Goal: Transaction & Acquisition: Subscribe to service/newsletter

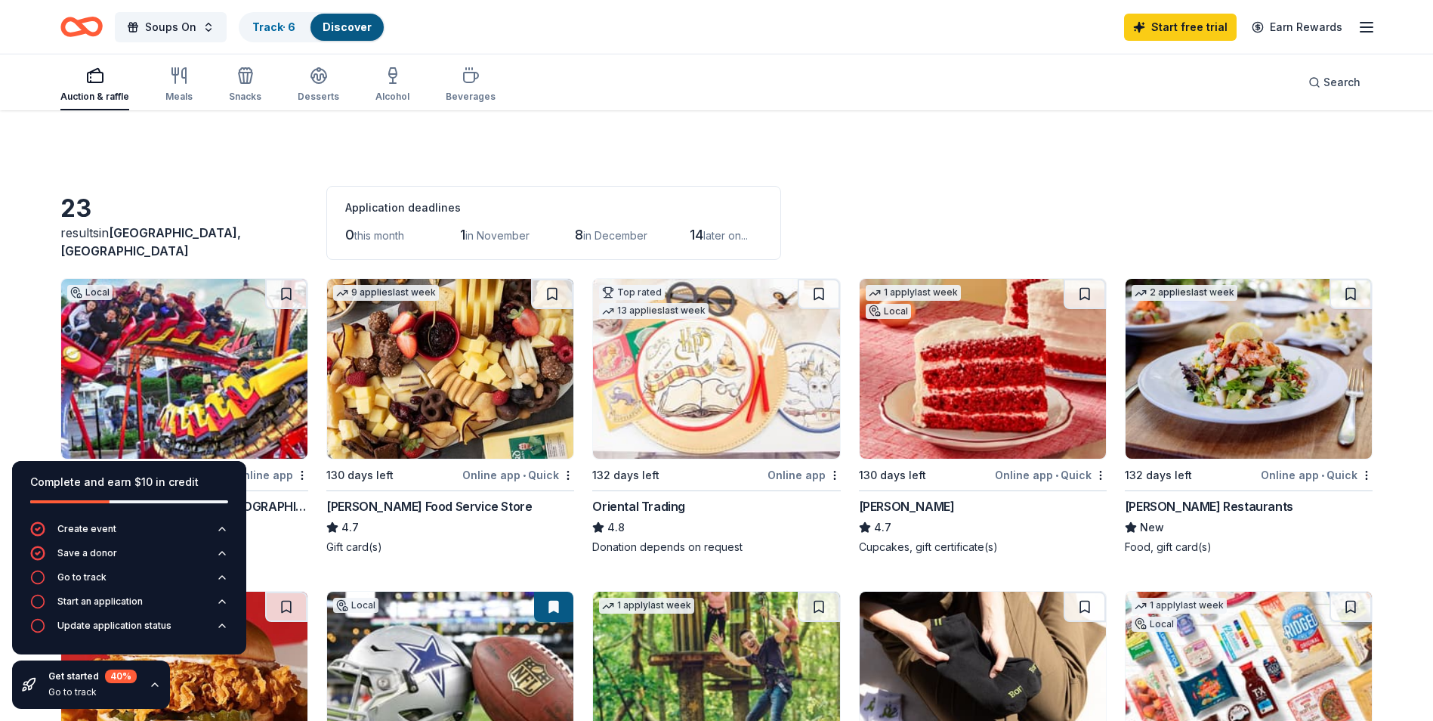
scroll to position [1080, 0]
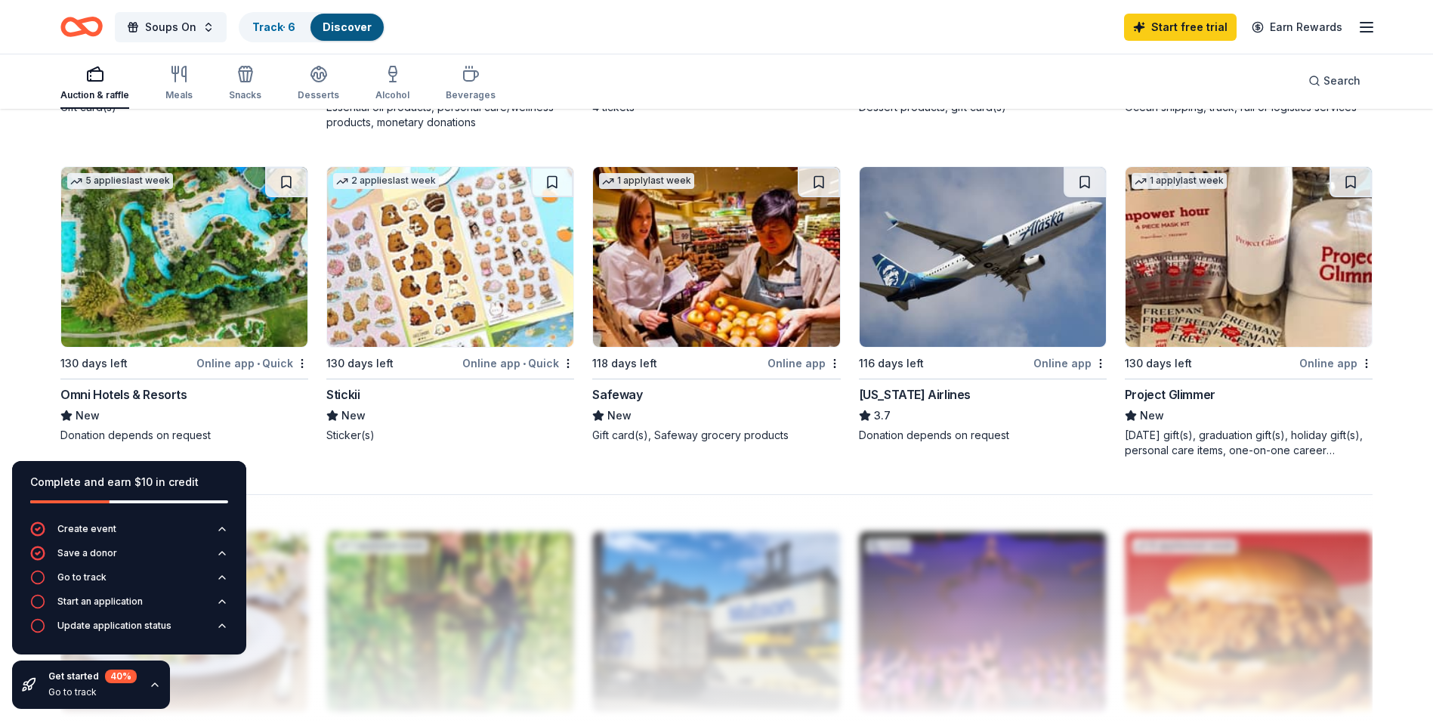
click at [113, 86] on div "Auction & raffle" at bounding box center [94, 83] width 69 height 36
drag, startPoint x: 110, startPoint y: 83, endPoint x: 166, endPoint y: 66, distance: 59.0
click at [116, 82] on div "Auction & raffle" at bounding box center [94, 83] width 69 height 36
click at [172, 24] on span "Soups On" at bounding box center [170, 27] width 51 height 18
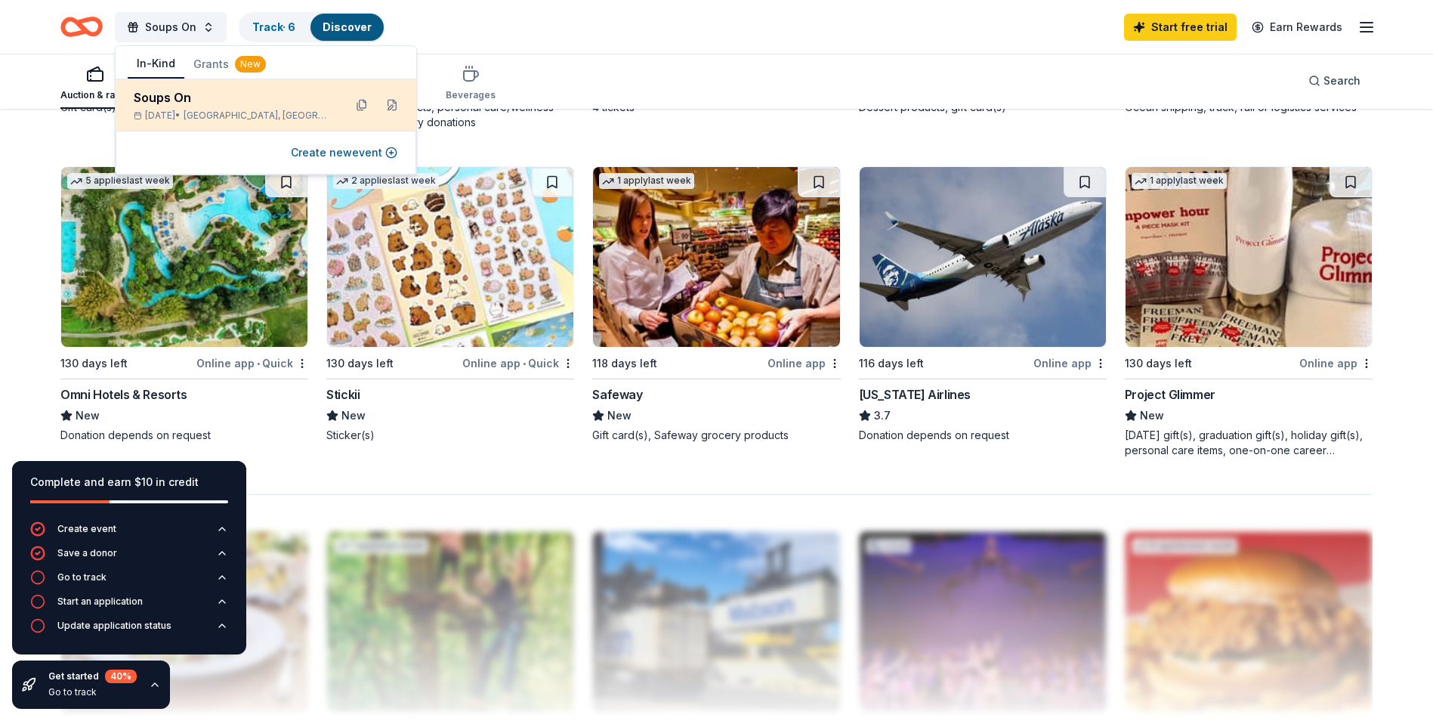
click at [195, 108] on div "Soups On Feb 02, 2026 • Dallas, TX" at bounding box center [233, 104] width 198 height 33
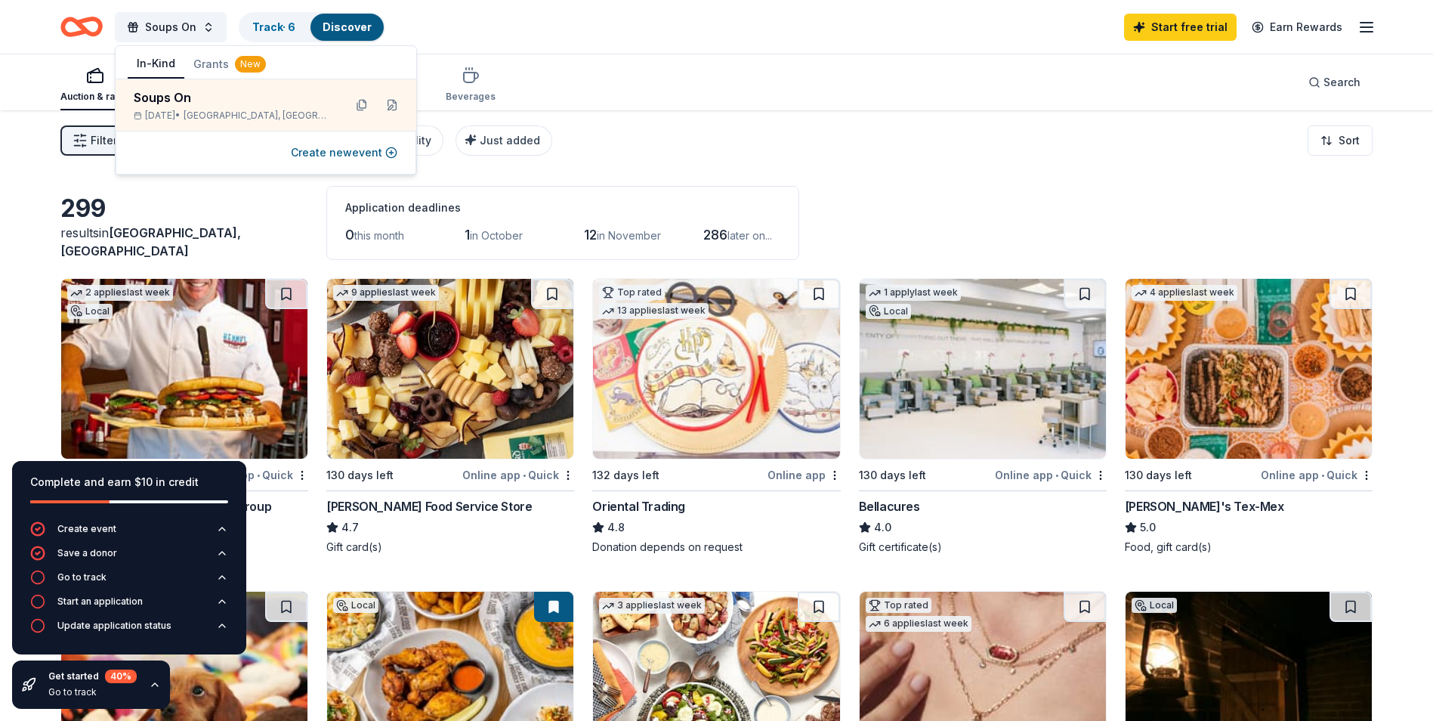
click at [931, 430] on img at bounding box center [983, 369] width 246 height 180
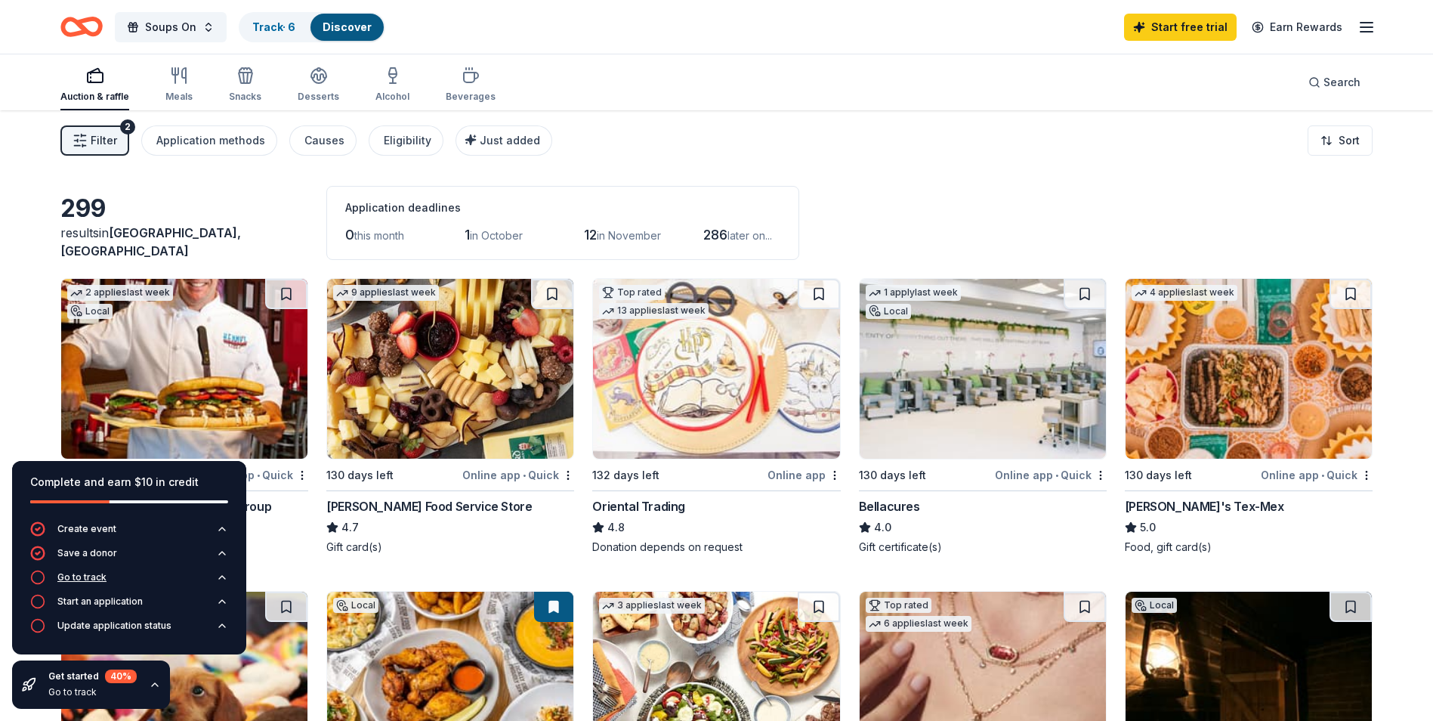
click at [67, 575] on div "Go to track" at bounding box center [81, 577] width 49 height 12
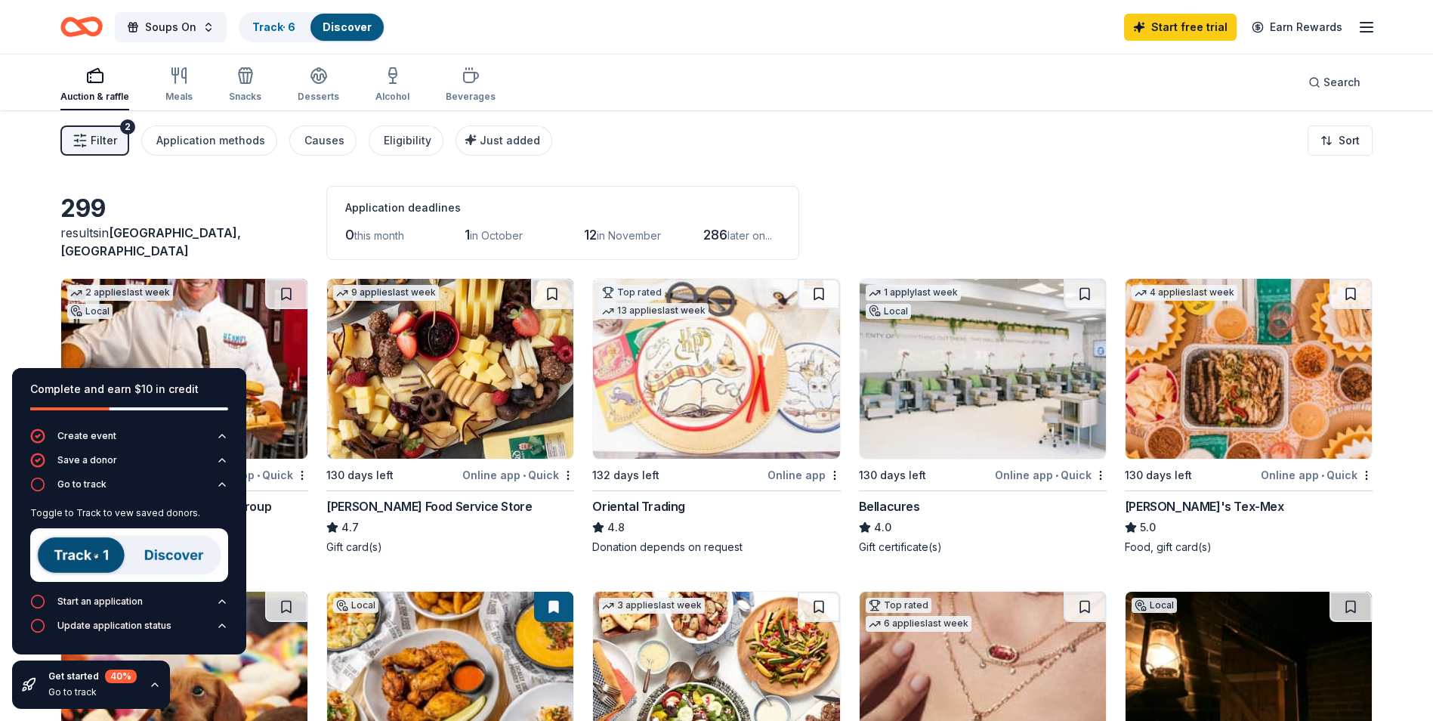
click at [81, 554] on img at bounding box center [129, 555] width 198 height 54
click at [77, 554] on img at bounding box center [129, 555] width 198 height 54
click at [169, 546] on img at bounding box center [129, 555] width 198 height 54
click at [174, 551] on img at bounding box center [129, 555] width 198 height 54
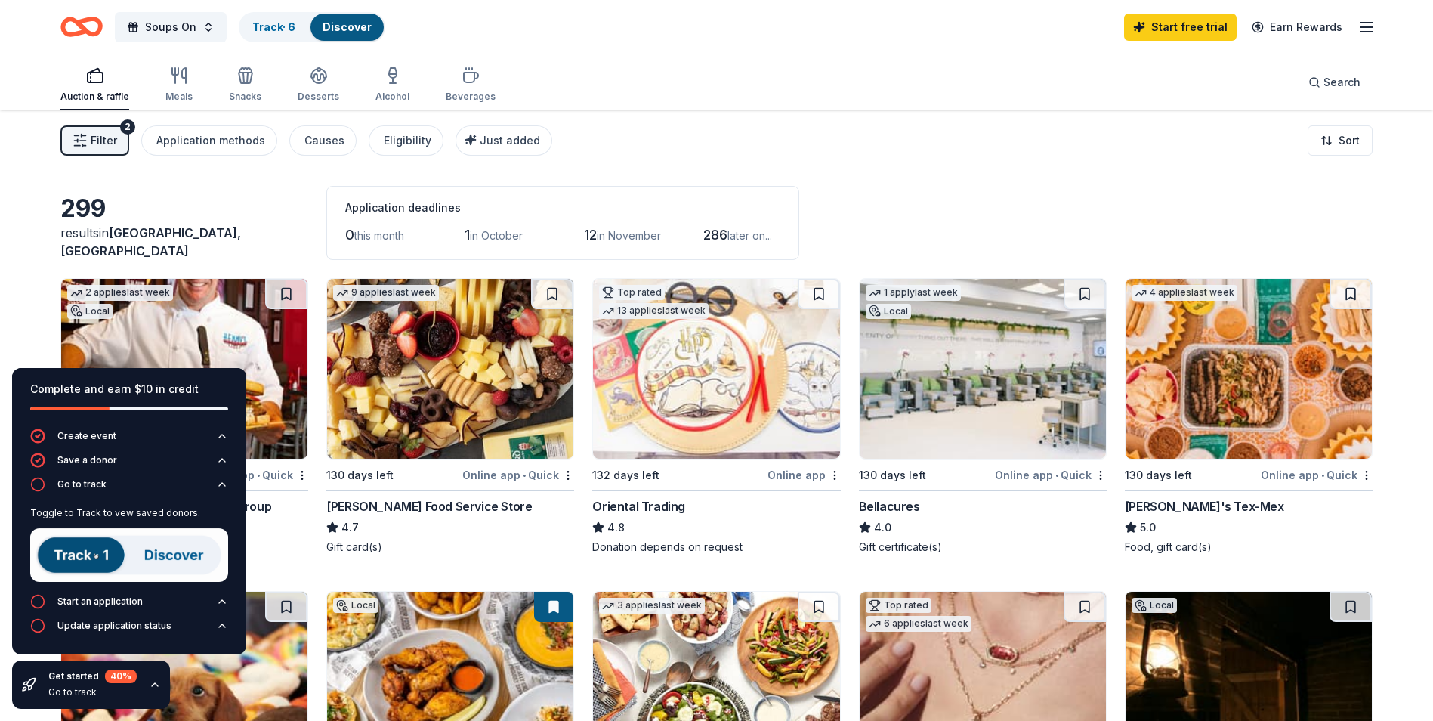
click at [174, 551] on img at bounding box center [129, 555] width 198 height 54
drag, startPoint x: 174, startPoint y: 551, endPoint x: 233, endPoint y: 557, distance: 59.2
click at [211, 557] on img at bounding box center [129, 555] width 198 height 54
click at [221, 598] on icon "button" at bounding box center [222, 601] width 12 height 12
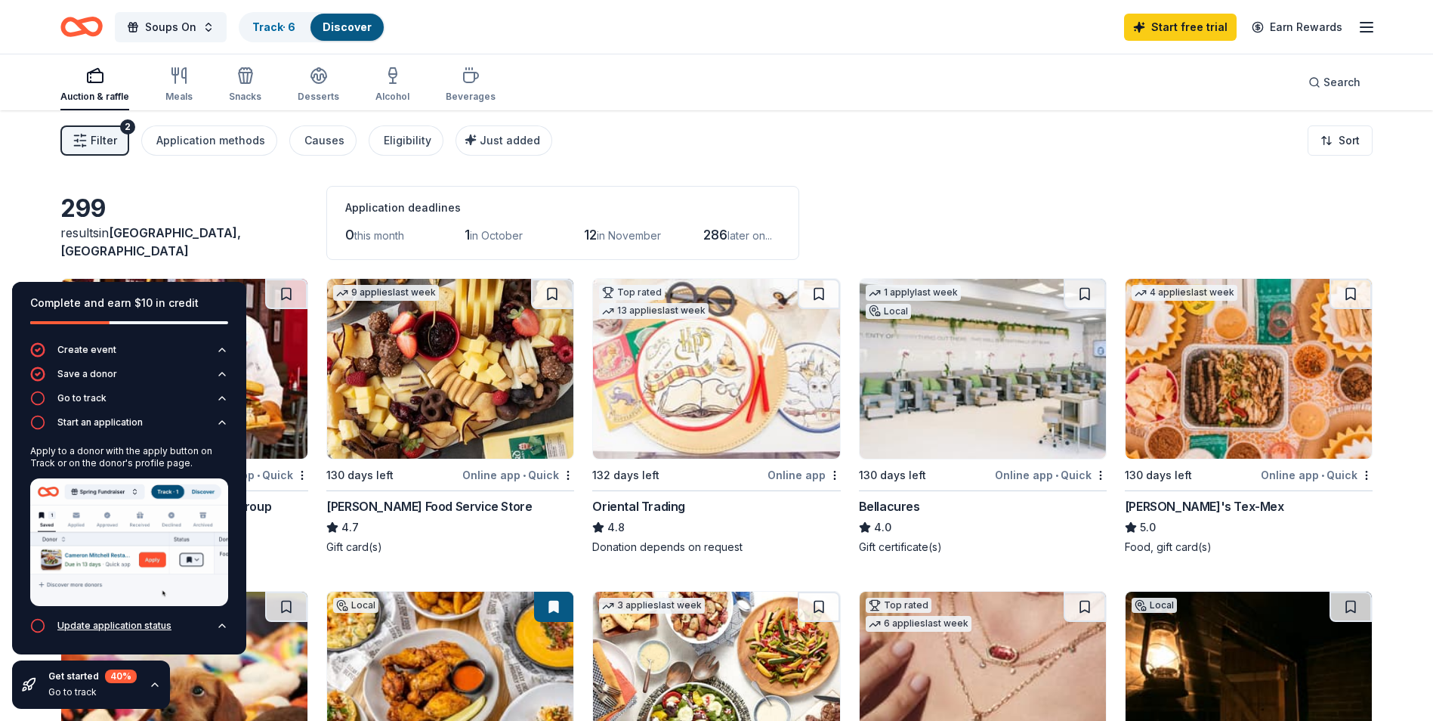
click at [217, 622] on icon "button" at bounding box center [222, 625] width 12 height 12
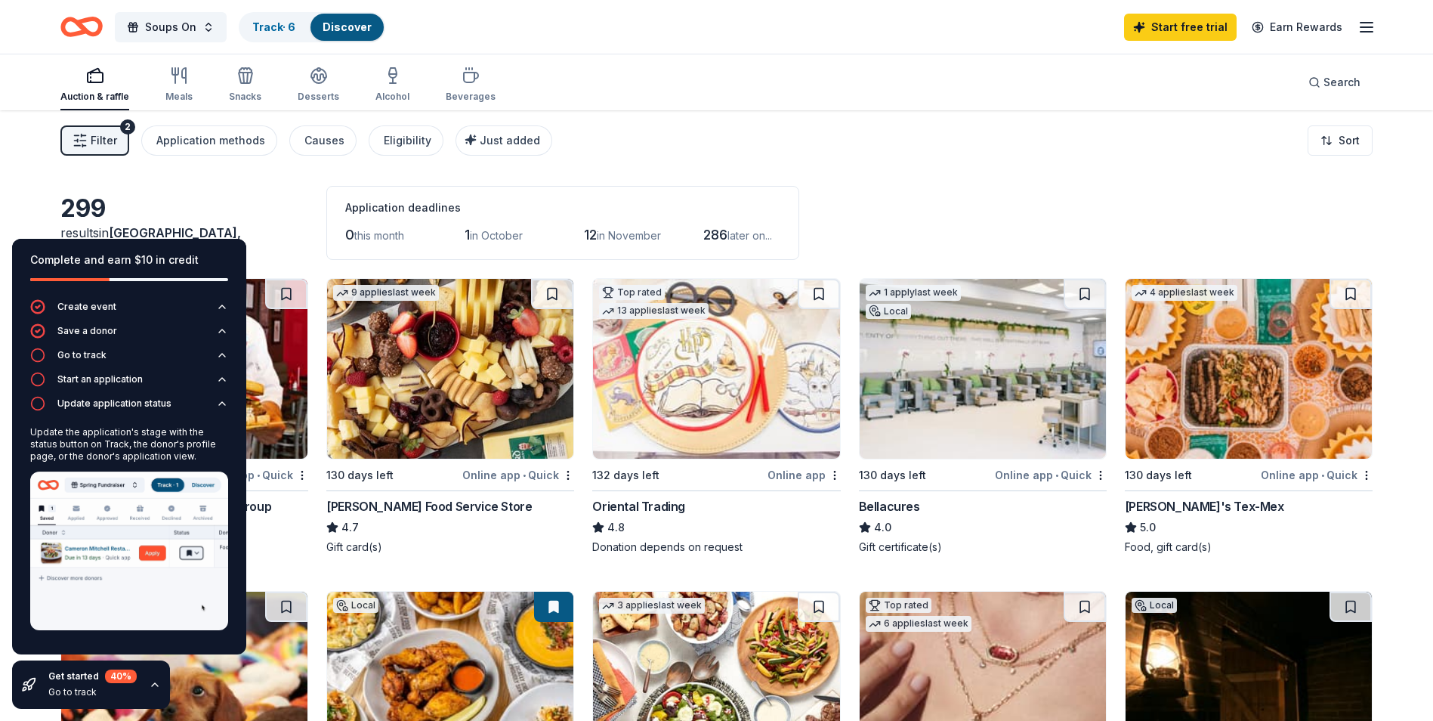
click at [213, 627] on img at bounding box center [129, 550] width 198 height 159
click at [145, 676] on div "Get started 40 % Go to track" at bounding box center [91, 684] width 158 height 48
click at [149, 684] on icon "button" at bounding box center [155, 684] width 12 height 12
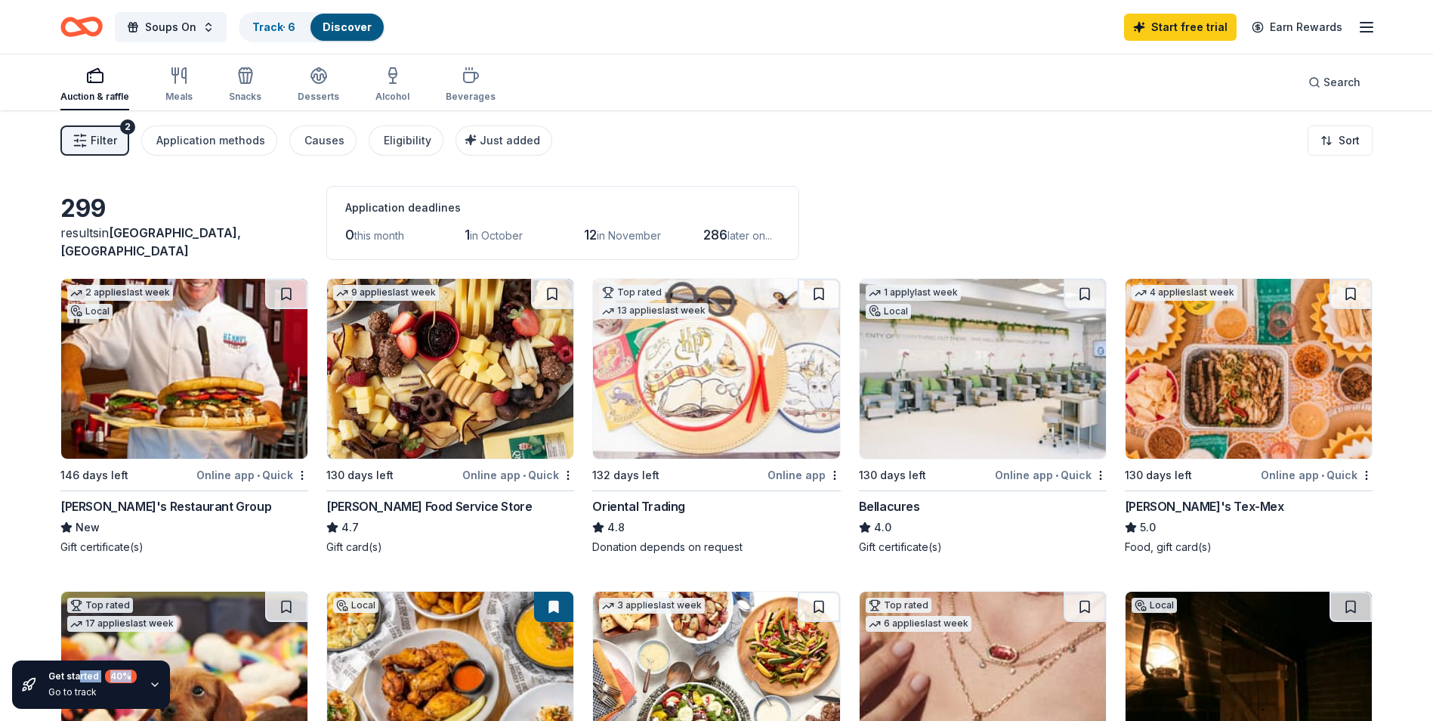
drag, startPoint x: 78, startPoint y: 679, endPoint x: 130, endPoint y: 669, distance: 53.0
click at [130, 669] on div "Get started 40 %" at bounding box center [92, 676] width 88 height 14
click at [1184, 402] on img at bounding box center [1248, 369] width 246 height 180
click at [1230, 398] on img at bounding box center [1248, 369] width 246 height 180
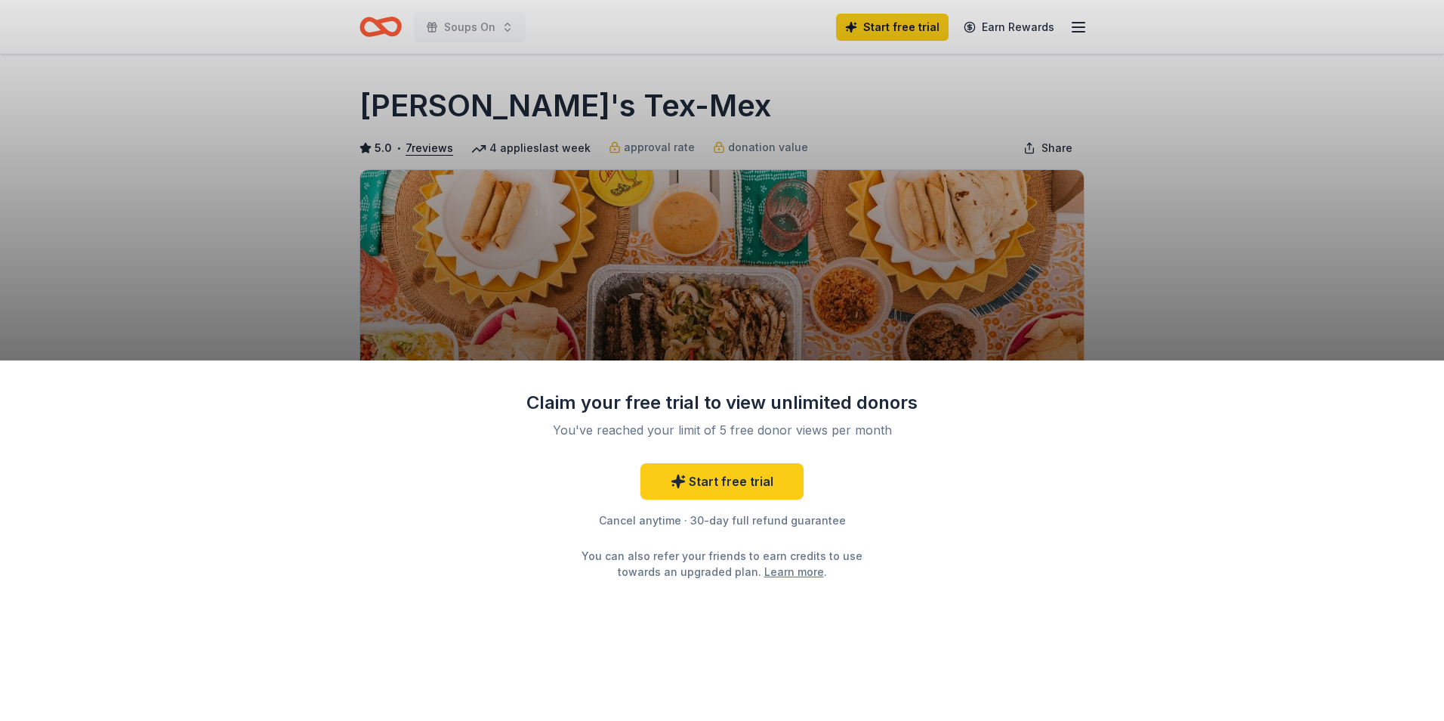
click at [1220, 227] on div "Claim your free trial to view unlimited donors You've reached your limit of 5 f…" at bounding box center [722, 360] width 1444 height 721
click at [860, 546] on div "Start free trial Cancel anytime · 30-day full refund guarantee You can also ref…" at bounding box center [722, 521] width 393 height 116
click at [863, 545] on div "Start free trial Cancel anytime · 30-day full refund guarantee You can also ref…" at bounding box center [722, 521] width 393 height 116
click at [864, 545] on div "Start free trial Cancel anytime · 30-day full refund guarantee You can also ref…" at bounding box center [722, 521] width 393 height 116
click at [638, 180] on div "Claim your free trial to view unlimited donors You've reached your limit of 5 f…" at bounding box center [722, 360] width 1444 height 721
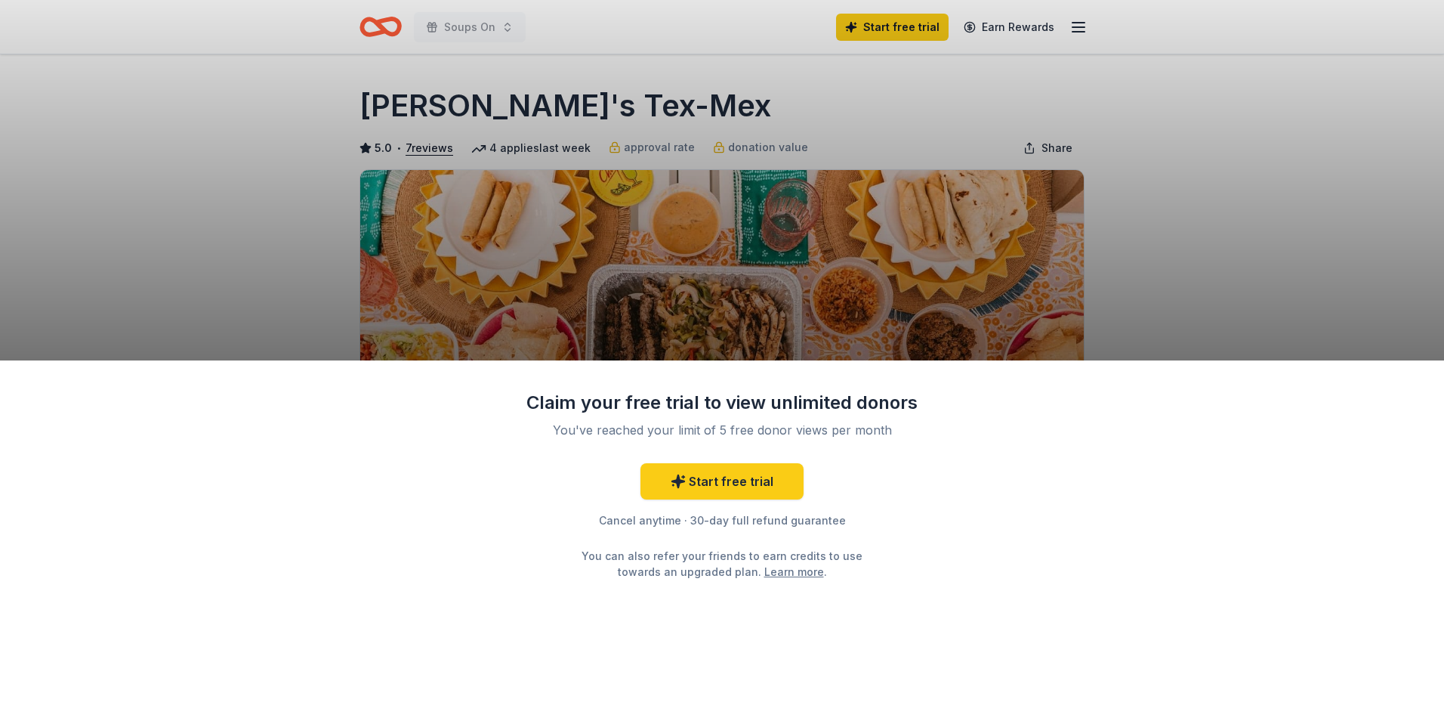
drag, startPoint x: 1174, startPoint y: 699, endPoint x: 1134, endPoint y: 690, distance: 40.9
click at [1173, 699] on div "Claim your free trial to view unlimited donors You've reached your limit of 5 f…" at bounding box center [722, 540] width 1444 height 360
drag, startPoint x: 1134, startPoint y: 690, endPoint x: 654, endPoint y: 549, distance: 500.0
click at [801, 617] on div "Claim your free trial to view unlimited donors You've reached your limit of 5 f…" at bounding box center [722, 540] width 1444 height 360
click at [411, 223] on div "Claim your free trial to view unlimited donors You've reached your limit of 5 f…" at bounding box center [722, 360] width 1444 height 721
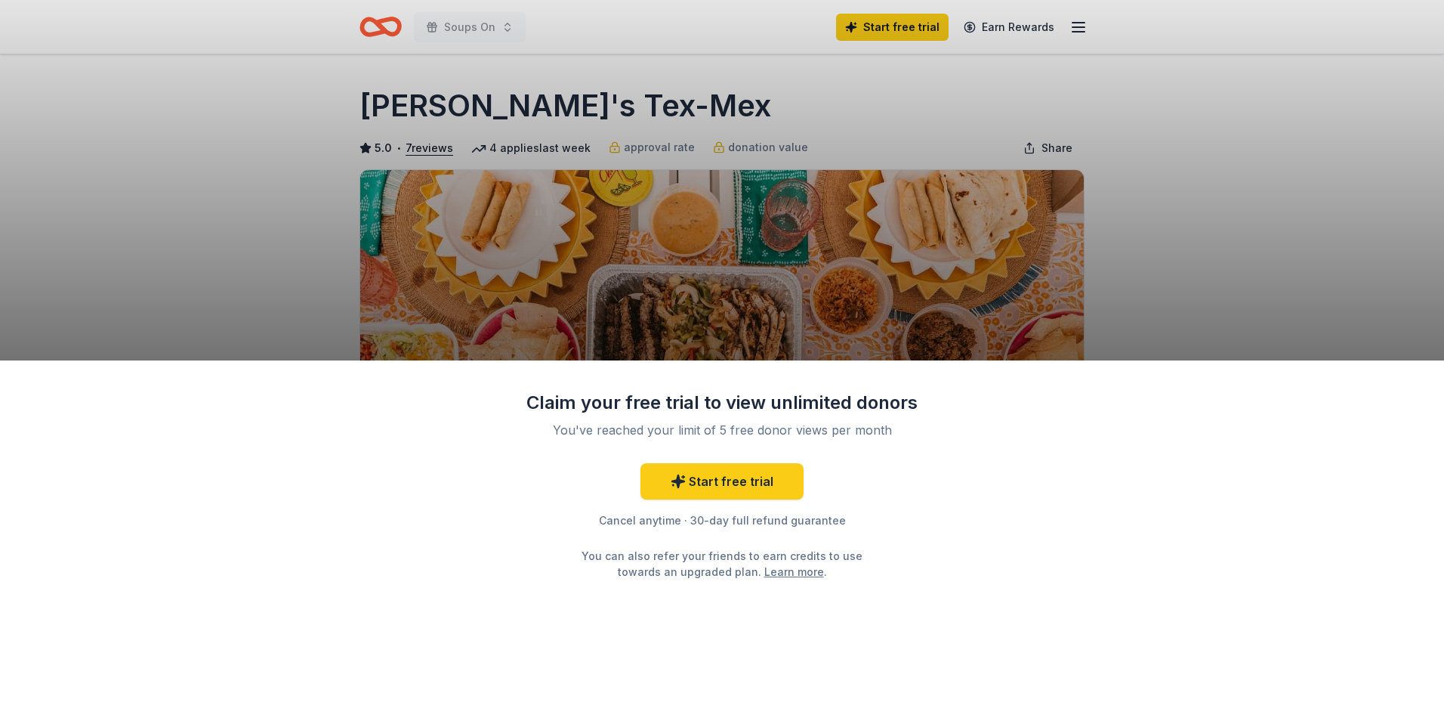
drag, startPoint x: 381, startPoint y: 216, endPoint x: 264, endPoint y: 60, distance: 195.2
click at [310, 133] on div "Claim your free trial to view unlimited donors You've reached your limit of 5 f…" at bounding box center [722, 360] width 1444 height 721
click at [189, 45] on div "Claim your free trial to view unlimited donors You've reached your limit of 5 f…" at bounding box center [722, 360] width 1444 height 721
click at [976, 573] on div "Claim your free trial to view unlimited donors You've reached your limit of 5 f…" at bounding box center [722, 540] width 1444 height 360
click at [776, 574] on link "Learn more" at bounding box center [794, 571] width 60 height 16
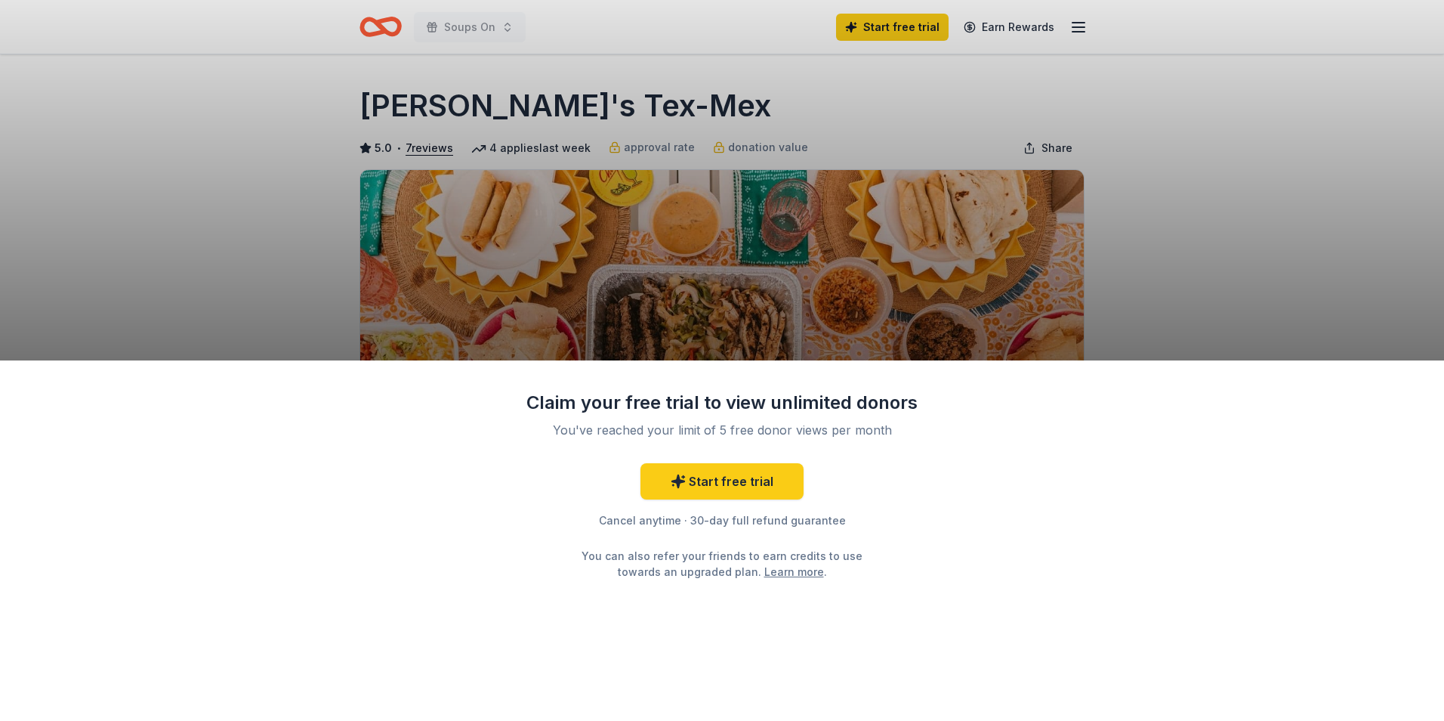
click at [813, 448] on div "Claim your free trial to view unlimited donors You've reached your limit of 5 f…" at bounding box center [722, 484] width 393 height 189
click at [798, 323] on div "Claim your free trial to view unlimited donors You've reached your limit of 5 f…" at bounding box center [722, 360] width 1444 height 721
drag, startPoint x: 793, startPoint y: 323, endPoint x: 804, endPoint y: 392, distance: 69.5
click at [791, 330] on div "Claim your free trial to view unlimited donors You've reached your limit of 5 f…" at bounding box center [722, 360] width 1444 height 721
click at [689, 577] on div "You can also refer your friends to earn credits to use towards an upgraded plan…" at bounding box center [722, 564] width 308 height 32
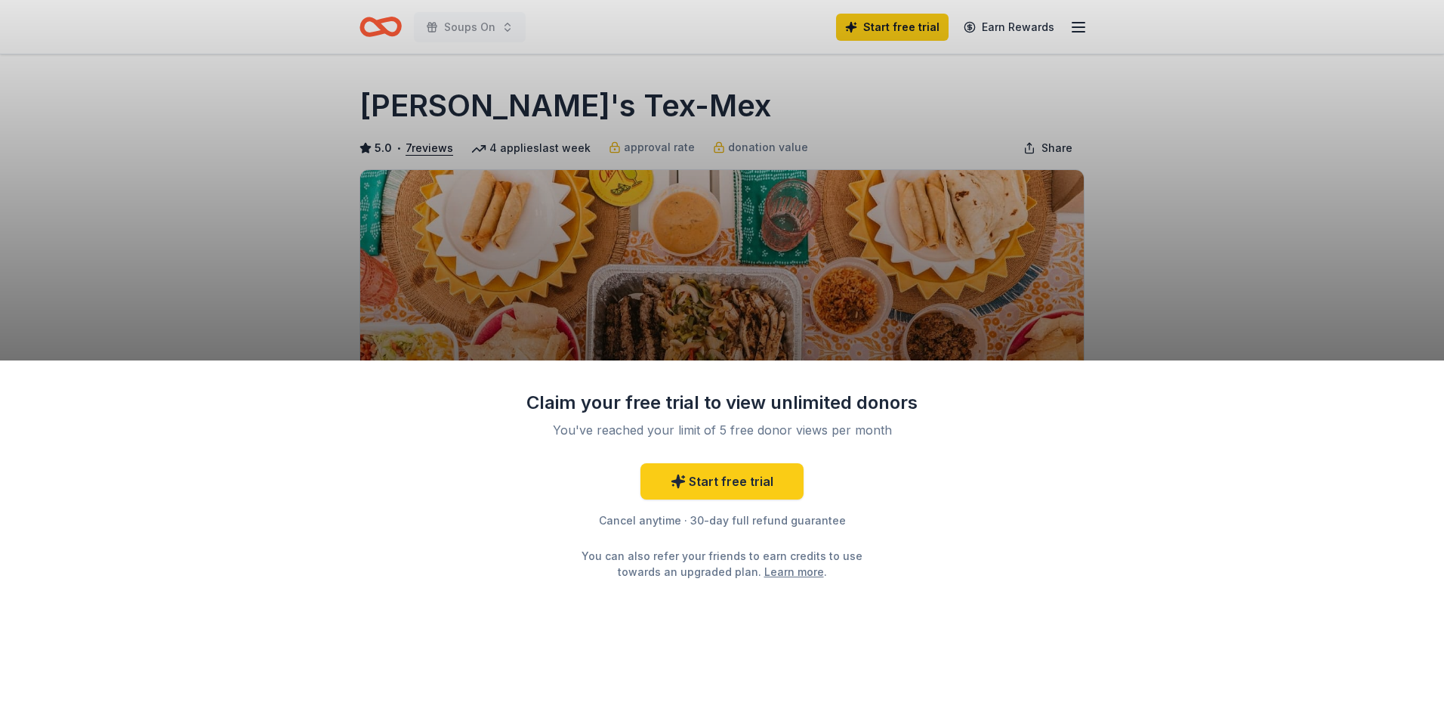
drag, startPoint x: 680, startPoint y: 579, endPoint x: 653, endPoint y: 575, distance: 27.5
click at [662, 576] on div "You can also refer your friends to earn credits to use towards an upgraded plan…" at bounding box center [722, 564] width 308 height 32
click at [745, 527] on div "Cancel anytime · 30-day full refund guarantee" at bounding box center [722, 520] width 393 height 18
click at [777, 436] on div "You've reached your limit of 5 free donor views per month" at bounding box center [722, 430] width 357 height 18
click at [878, 301] on div "Claim your free trial to view unlimited donors You've reached your limit of 5 f…" at bounding box center [722, 360] width 1444 height 721
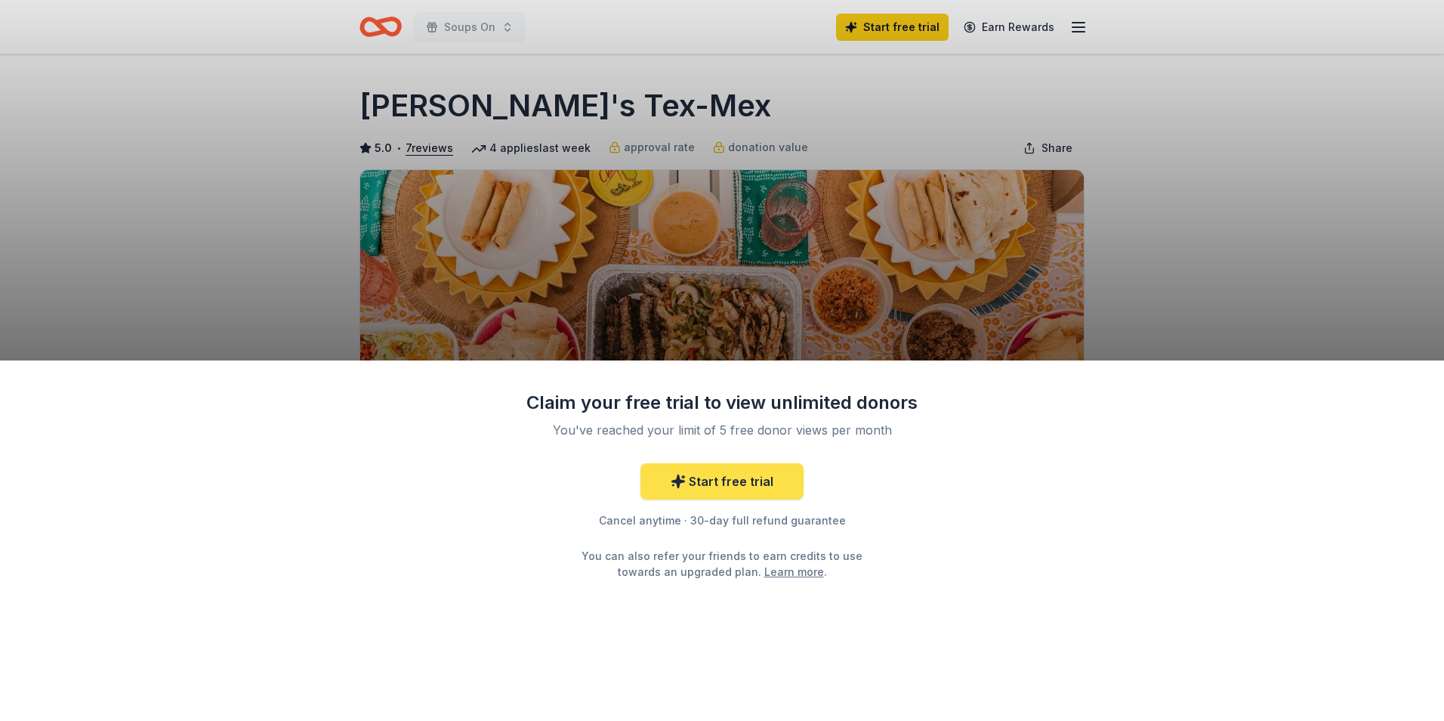
click at [736, 490] on link "Start free trial" at bounding box center [722, 481] width 163 height 36
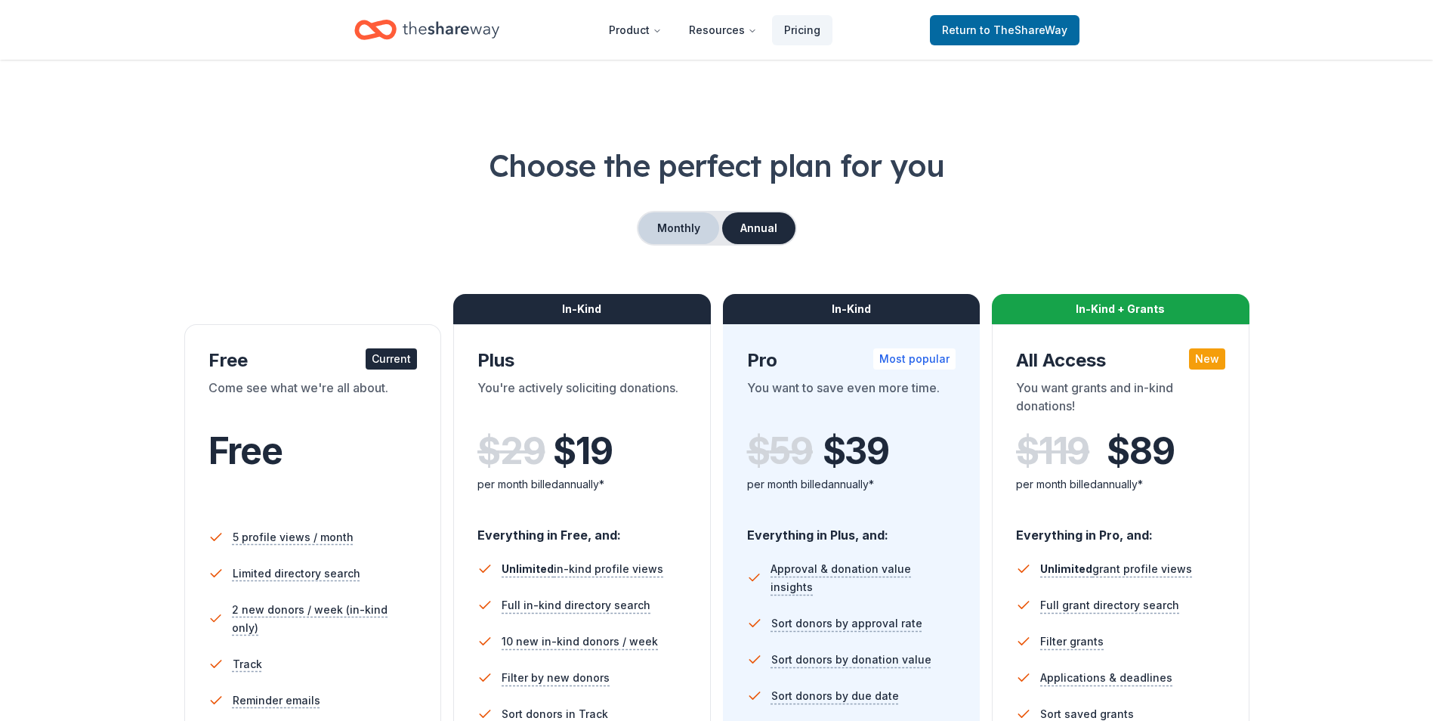
click at [650, 242] on button "Monthly" at bounding box center [678, 228] width 81 height 32
